Goal: Task Accomplishment & Management: Manage account settings

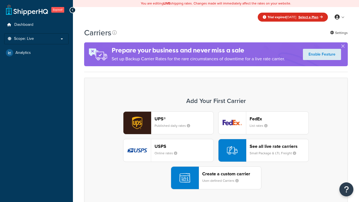
click at [216, 150] on div "UPS® Published daily rates FedEx List rates USPS Online rates See all live rate…" at bounding box center [216, 150] width 252 height 78
click at [216, 178] on div "Create a custom carrier User-defined Carriers" at bounding box center [231, 177] width 59 height 13
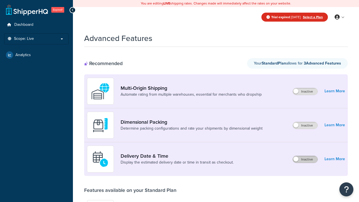
click at [305, 159] on label "Inactive" at bounding box center [305, 159] width 25 height 7
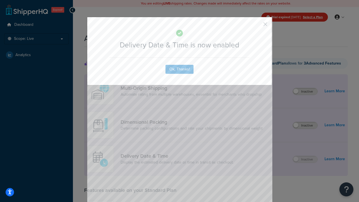
click at [257, 26] on button "button" at bounding box center [257, 26] width 1 height 1
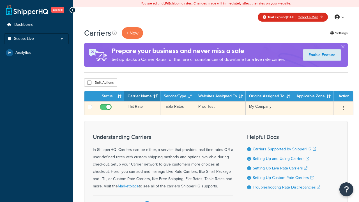
click at [142, 108] on td "Flat Rate" at bounding box center [142, 108] width 36 height 14
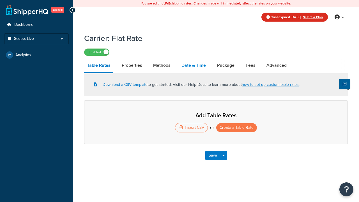
click at [194, 66] on link "Date & Time" at bounding box center [194, 65] width 30 height 13
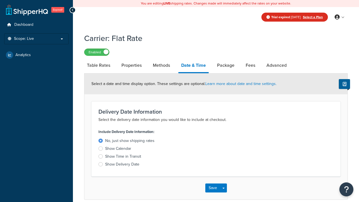
click at [122, 165] on div "Show Delivery Date" at bounding box center [122, 165] width 34 height 6
click at [0, 0] on input "Show Delivery Date" at bounding box center [0, 0] width 0 height 0
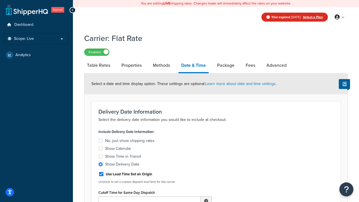
click at [122, 165] on div "Show Delivery Date" at bounding box center [122, 165] width 34 height 6
click at [0, 0] on input "Show Delivery Date" at bounding box center [0, 0] width 0 height 0
type input "11:00 AM"
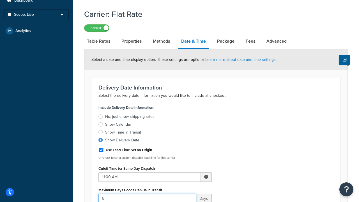
type input "5"
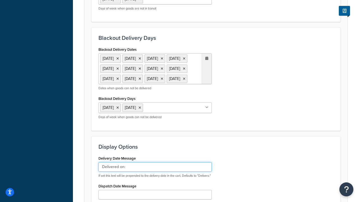
type input "Delivered on:"
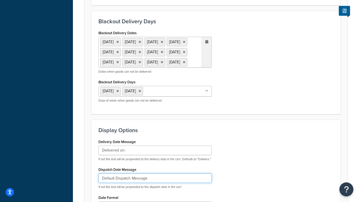
type input "Default Dispatch Message"
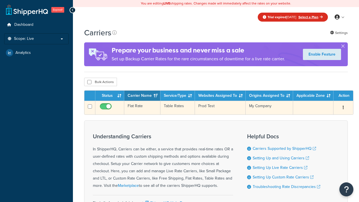
click at [142, 108] on td "Flat Rate" at bounding box center [142, 108] width 36 height 14
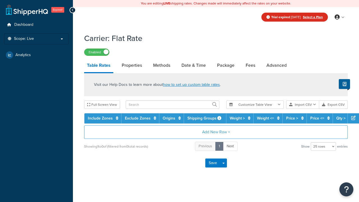
select select "25"
click at [194, 66] on link "Date & Time" at bounding box center [194, 65] width 30 height 13
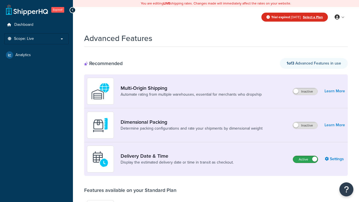
click at [306, 159] on label "Active" at bounding box center [305, 159] width 25 height 7
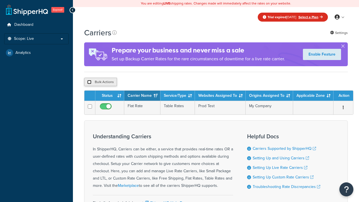
click at [89, 82] on input "checkbox" at bounding box center [89, 82] width 4 height 4
checkbox input "true"
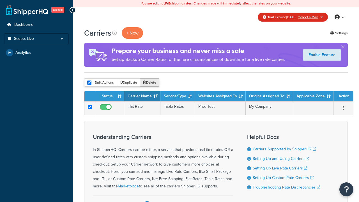
click at [151, 83] on button "Delete" at bounding box center [149, 82] width 19 height 8
